Goal: Transaction & Acquisition: Subscribe to service/newsletter

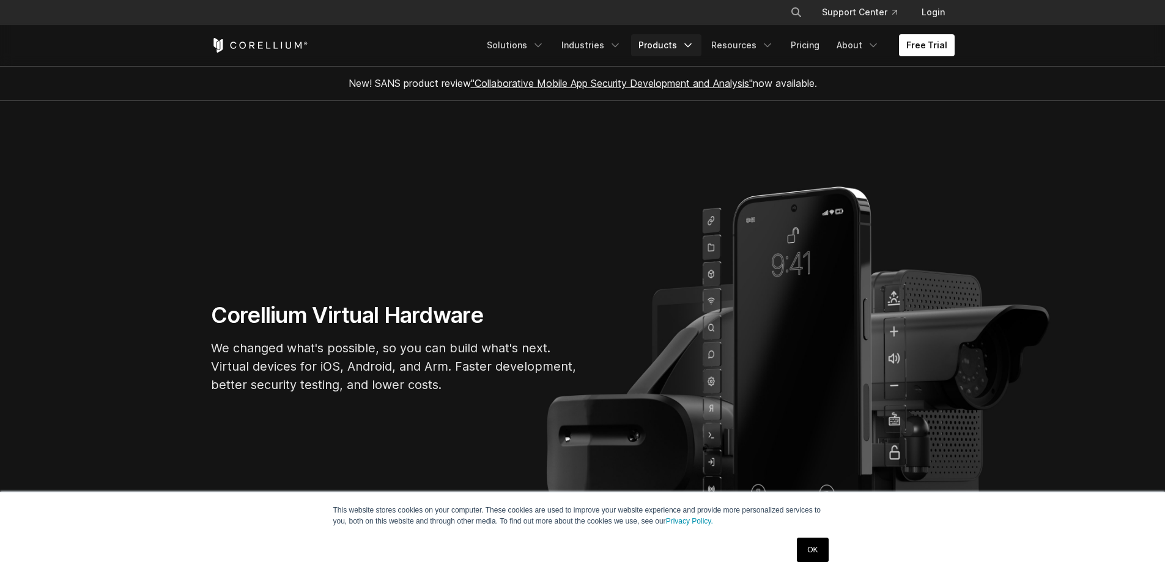
click at [688, 43] on icon "Navigation Menu" at bounding box center [688, 45] width 12 height 12
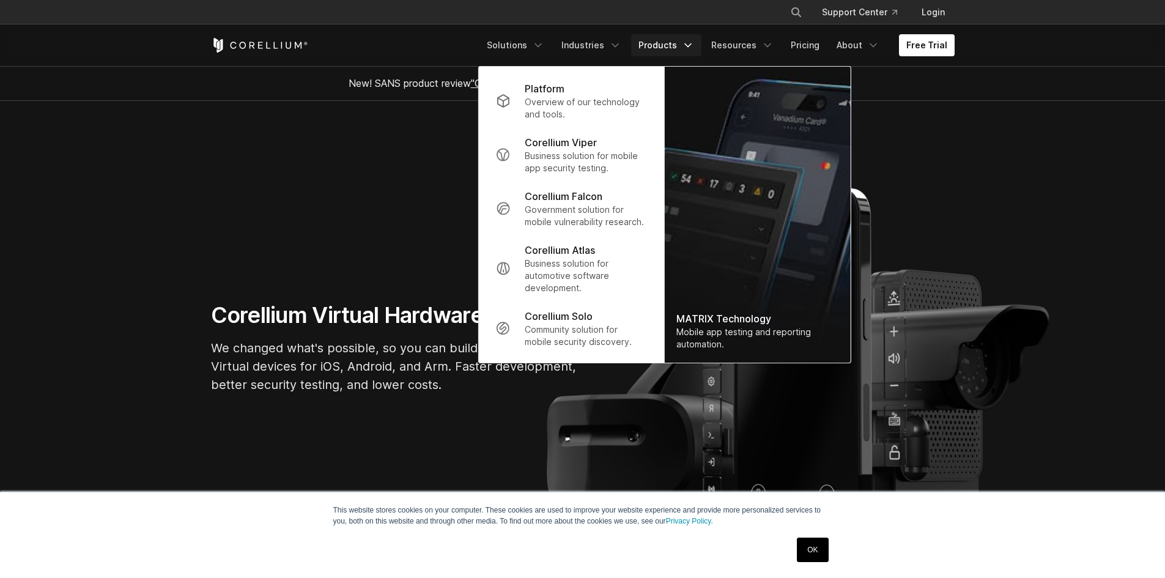
click at [688, 43] on icon "Navigation Menu" at bounding box center [688, 45] width 12 height 12
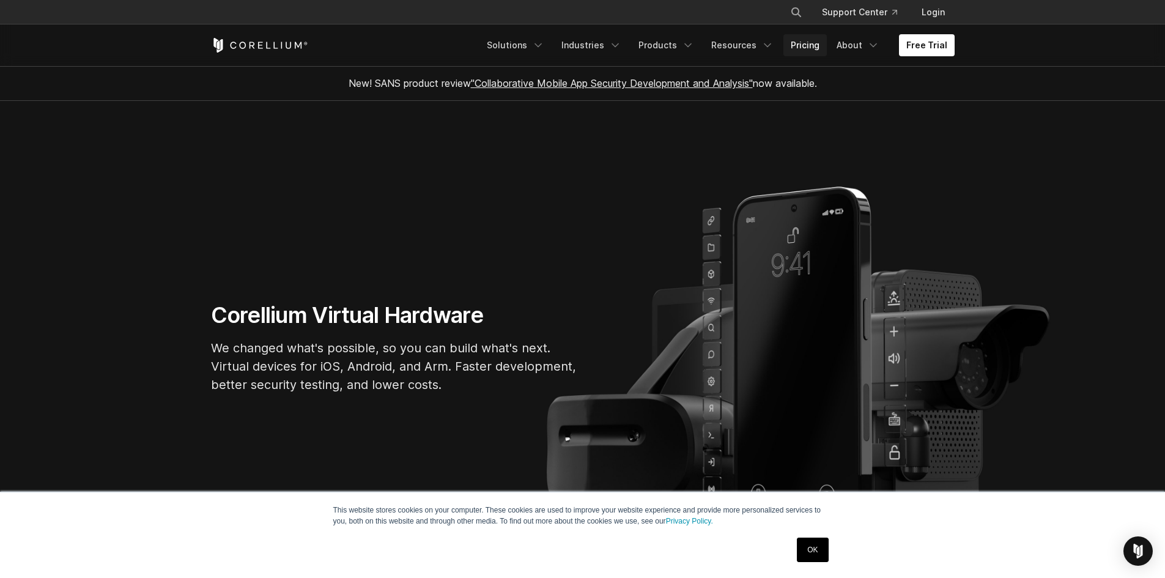
click at [821, 49] on link "Pricing" at bounding box center [804, 45] width 43 height 22
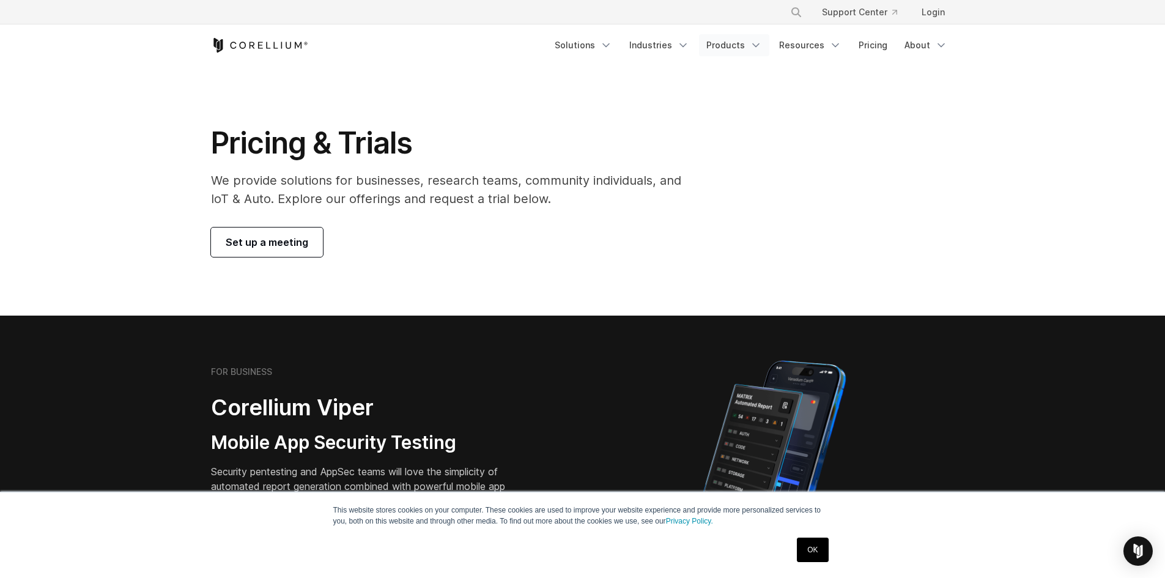
click at [747, 43] on link "Products" at bounding box center [734, 45] width 70 height 22
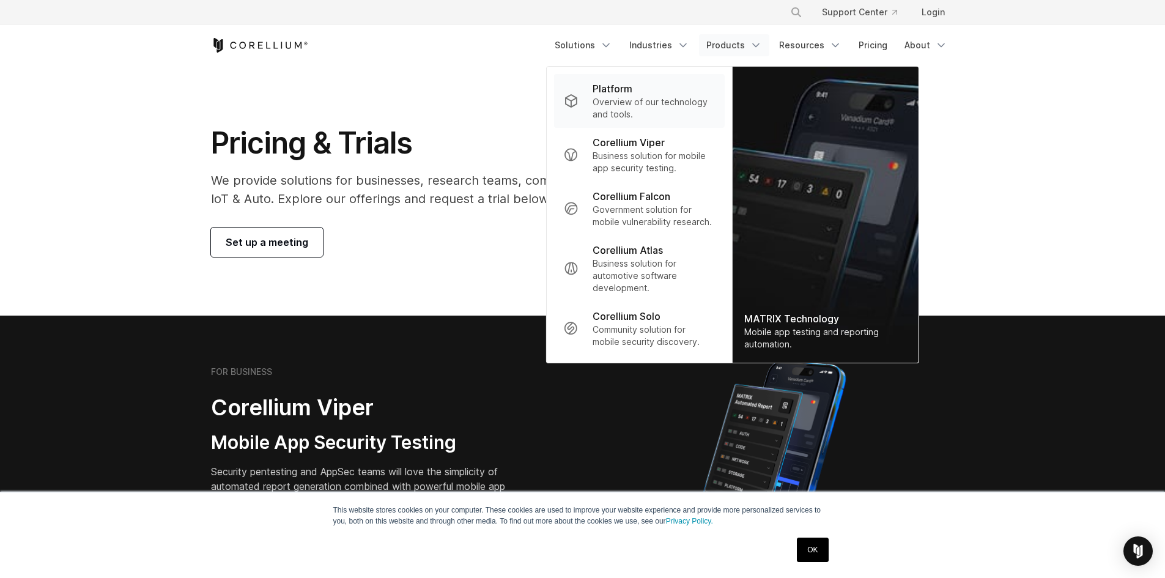
click at [657, 92] on div "Platform" at bounding box center [653, 88] width 122 height 15
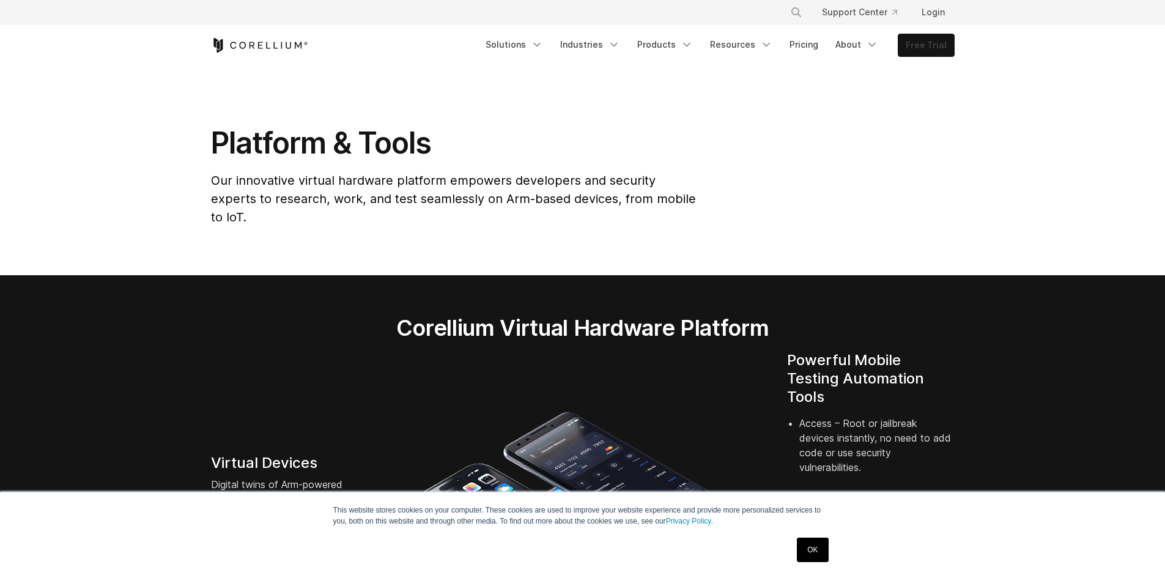
click at [951, 43] on link "Free Trial" at bounding box center [926, 45] width 56 height 22
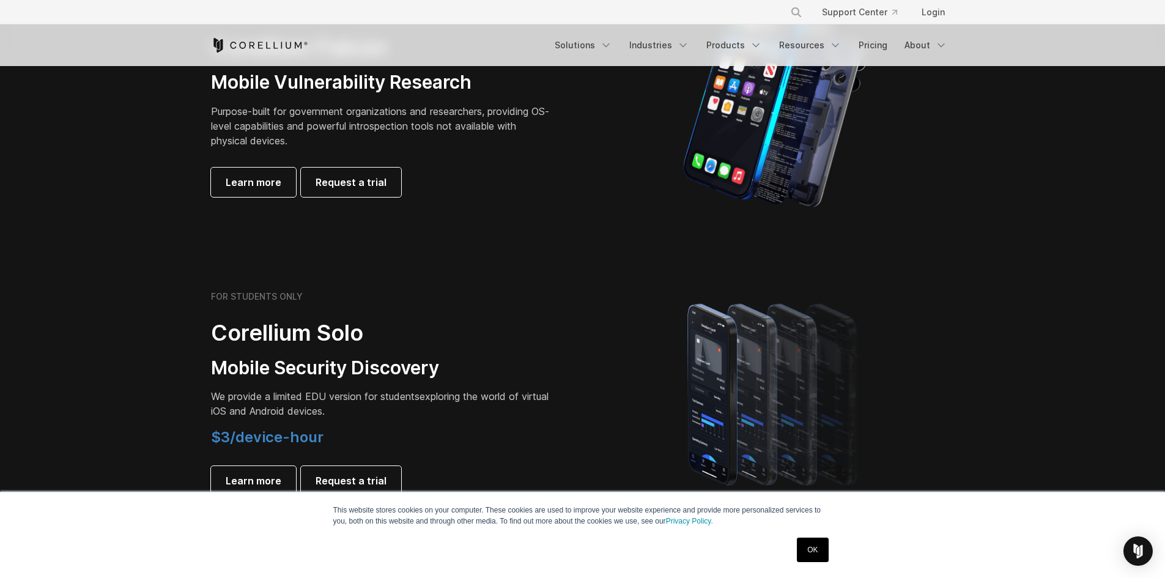
scroll to position [667, 0]
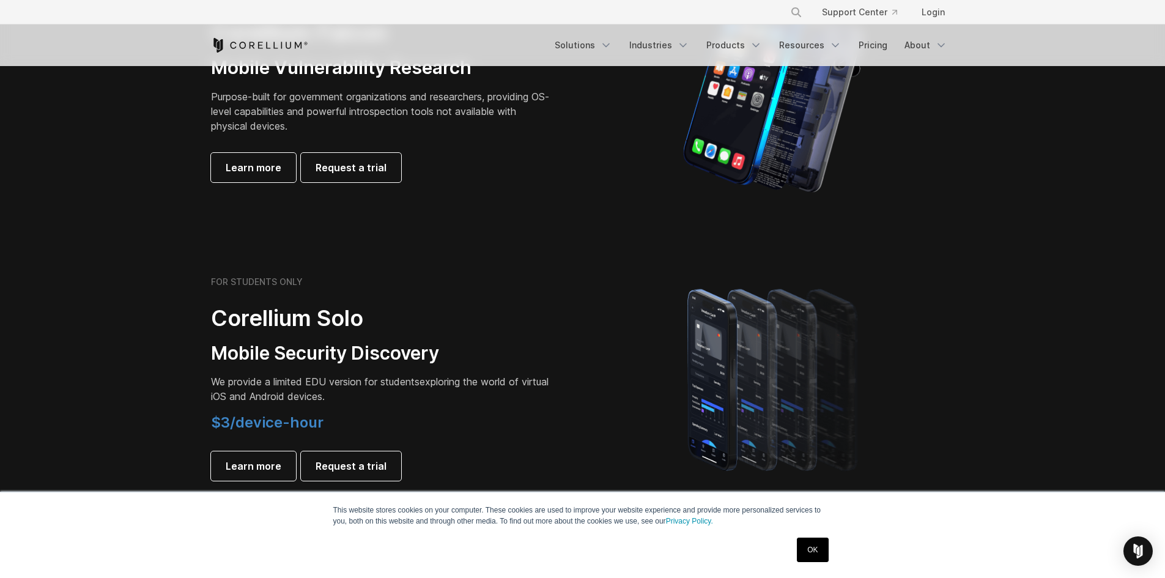
drag, startPoint x: 1168, startPoint y: 62, endPoint x: 1173, endPoint y: 200, distance: 138.3
click at [811, 548] on link "OK" at bounding box center [812, 549] width 31 height 24
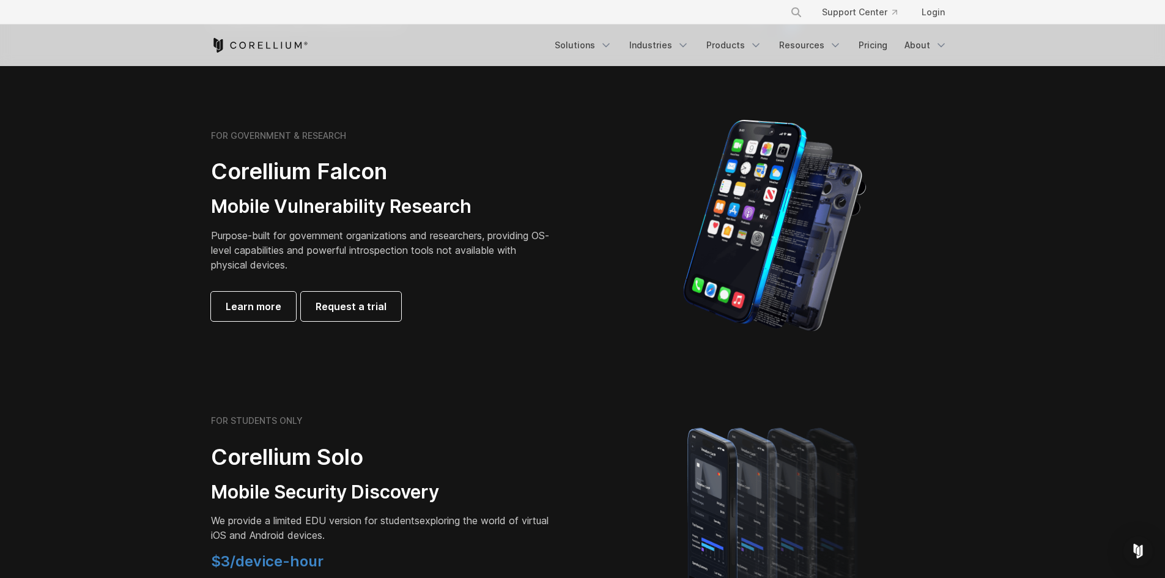
scroll to position [531, 0]
